Goal: Navigation & Orientation: Go to known website

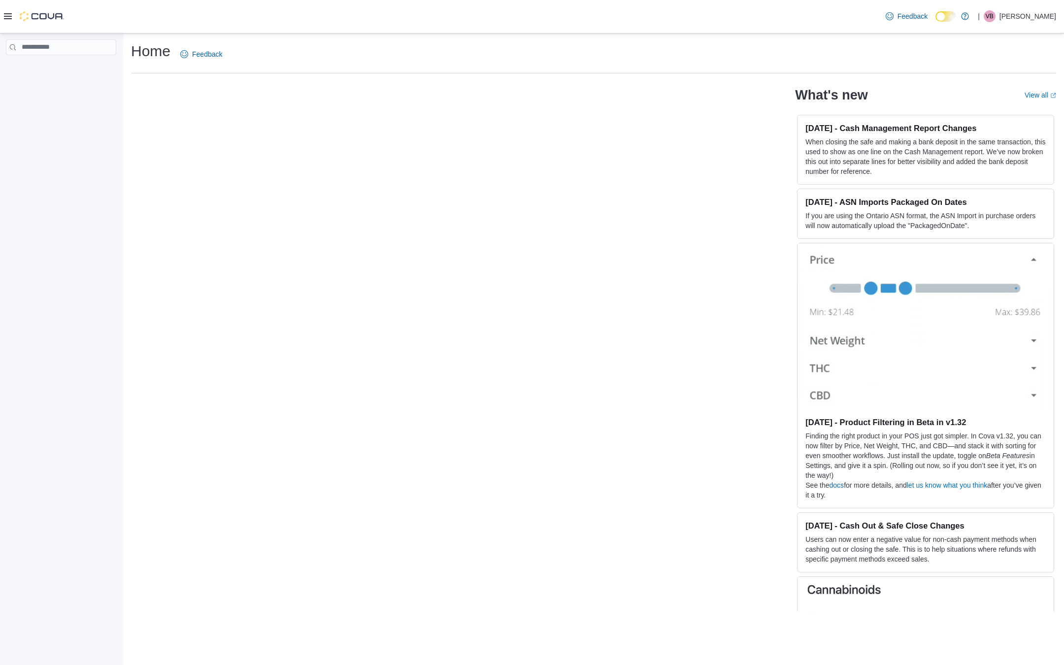
click at [559, 149] on div "What's new View all (opens in a new tab or window) Oct 7, 2025 - Cash Managemen…" at bounding box center [593, 346] width 925 height 530
